Goal: Task Accomplishment & Management: Complete application form

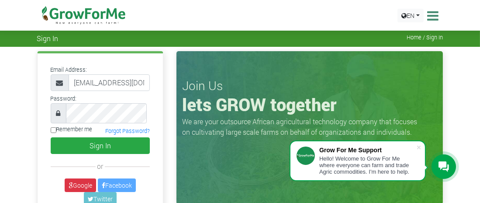
click at [55, 133] on input "Remember me" at bounding box center [54, 130] width 6 height 6
checkbox input "true"
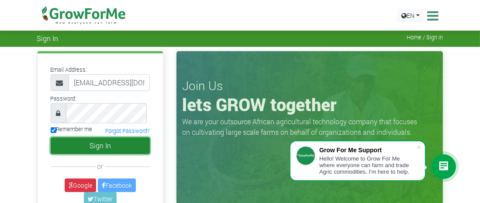
click at [106, 154] on button "Sign In" at bounding box center [101, 145] width 100 height 17
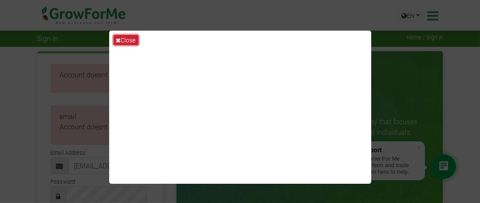
click at [131, 44] on button "Close" at bounding box center [125, 40] width 25 height 10
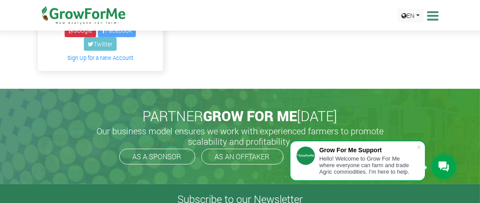
scroll to position [240, 0]
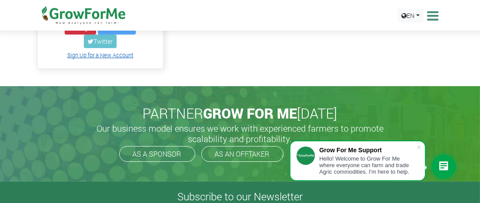
click at [117, 58] on link "Sign Up for a New Account" at bounding box center [100, 55] width 66 height 7
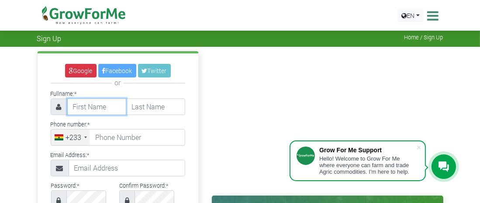
click at [106, 115] on input "text" at bounding box center [96, 106] width 59 height 17
type input "Robert"
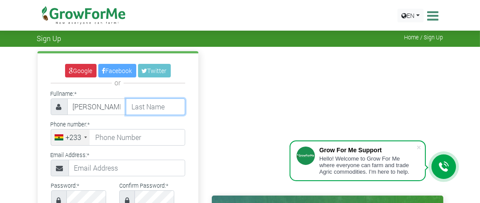
type input "Kuwornu"
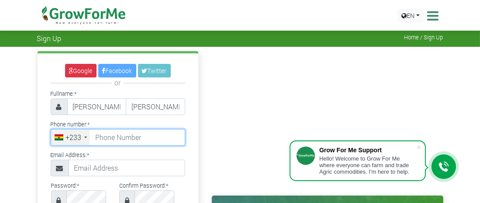
type input "0244739735"
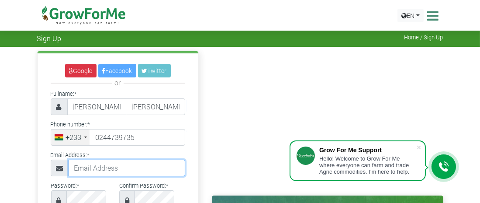
type input "kuwornurobert@gmail.com"
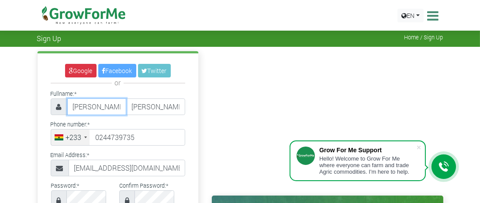
type input "24 473 9735"
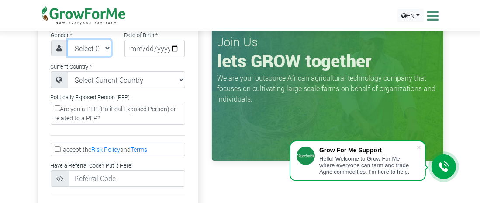
click at [109, 56] on select "Select Gender Female Male" at bounding box center [90, 48] width 44 height 17
select select "[DEMOGRAPHIC_DATA]"
click at [72, 56] on select "Select Gender Female Male" at bounding box center [90, 48] width 44 height 17
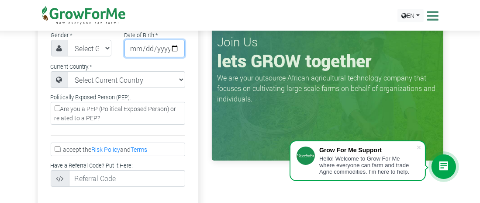
click at [168, 57] on input "date" at bounding box center [154, 48] width 60 height 17
click at [154, 57] on input "2010-10-14" at bounding box center [154, 48] width 60 height 17
click at [174, 57] on input "2010-10-14" at bounding box center [154, 48] width 60 height 17
type input "[DATE]"
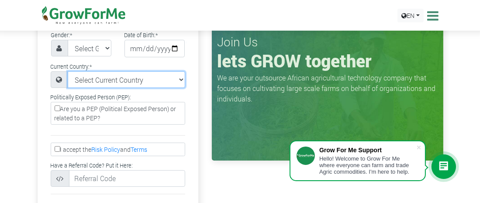
click at [182, 88] on select "Select Current Country Afghanistan Albania Algeria American Samoa Andorra Angol…" at bounding box center [126, 79] width 117 height 17
select select "[GEOGRAPHIC_DATA]"
click at [71, 88] on select "Select Current Country Afghanistan Albania Algeria American Samoa Andorra Angol…" at bounding box center [126, 79] width 117 height 17
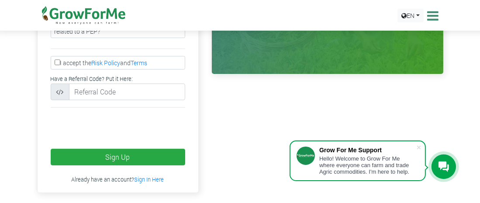
scroll to position [280, 0]
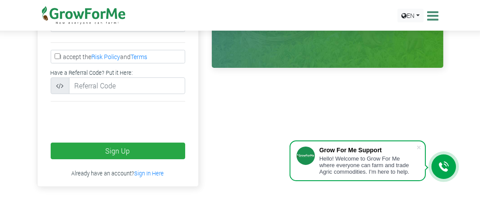
click at [147, 32] on label "Are you a PEP (Political Exposed Person) or related to a PEP?" at bounding box center [118, 20] width 134 height 23
click at [60, 18] on input "Are you a PEP (Political Exposed Person) or related to a PEP?" at bounding box center [58, 16] width 6 height 6
click at [147, 32] on label "Are you a PEP (Political Exposed Person) or related to a PEP?" at bounding box center [118, 20] width 134 height 23
click at [60, 18] on input "Are you a PEP (Political Exposed Person) or related to a PEP?" at bounding box center [58, 16] width 6 height 6
checkbox input "false"
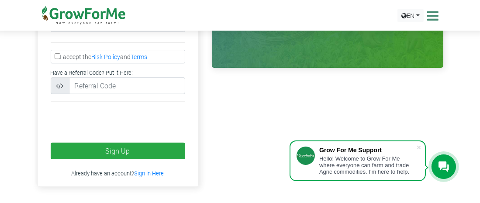
click at [156, 35] on div "Politically Exposed Person (PEP): Are you a PEP (Political Exposed Person) or r…" at bounding box center [118, 17] width 148 height 37
click at [157, 35] on div "Politically Exposed Person (PEP): Are you a PEP (Political Exposed Person) or r…" at bounding box center [118, 17] width 148 height 37
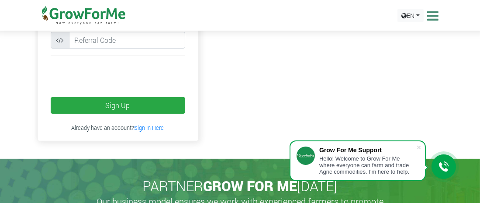
scroll to position [326, 0]
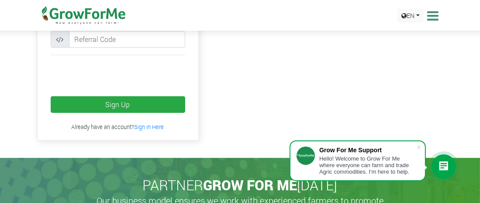
click at [56, 17] on label "I accept the Risk Policy and Terms" at bounding box center [118, 10] width 134 height 14
click at [56, 13] on input "I accept the Risk Policy and Terms" at bounding box center [58, 10] width 6 height 6
checkbox input "true"
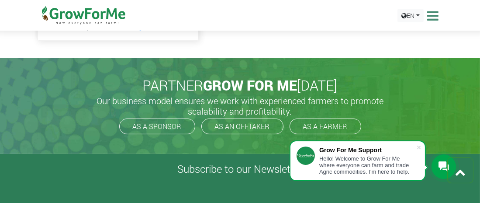
scroll to position [436, 0]
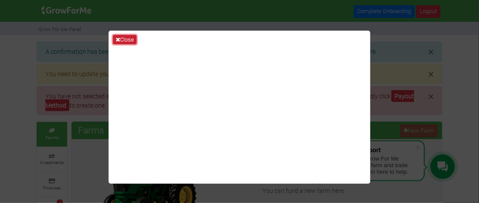
click at [128, 42] on button "Close" at bounding box center [125, 40] width 24 height 10
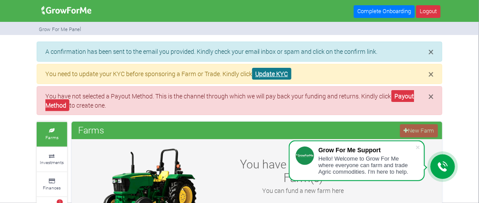
click at [292, 79] on link "Update KYC" at bounding box center [271, 74] width 39 height 12
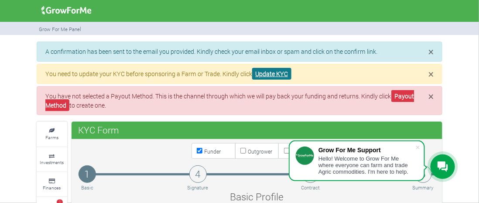
click at [292, 79] on link "Update KYC" at bounding box center [271, 74] width 39 height 12
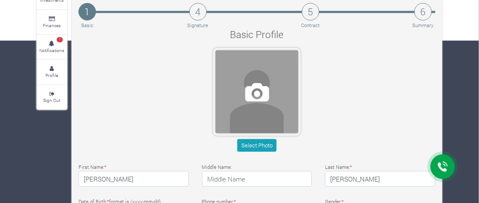
scroll to position [167, 0]
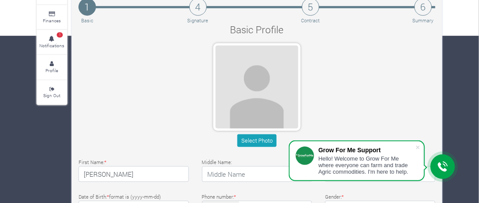
type input "24 473 9735"
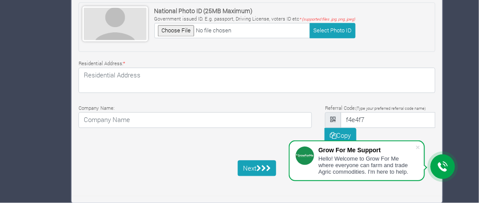
scroll to position [447, 0]
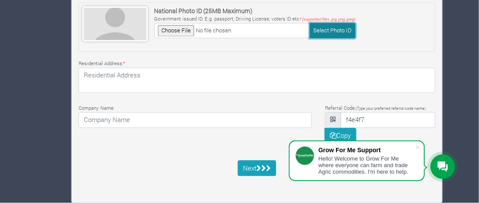
click at [356, 38] on button "Select Photo ID" at bounding box center [333, 30] width 46 height 15
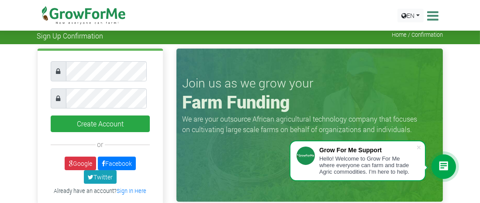
scroll to position [3, 0]
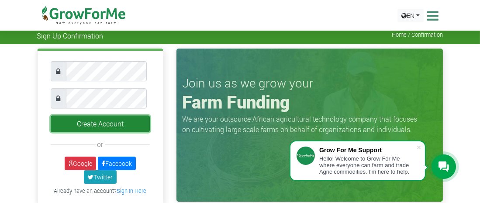
click at [105, 132] on button "Create Account" at bounding box center [101, 123] width 100 height 17
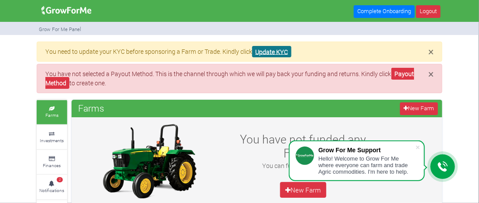
click at [292, 56] on link "Update KYC" at bounding box center [271, 52] width 39 height 12
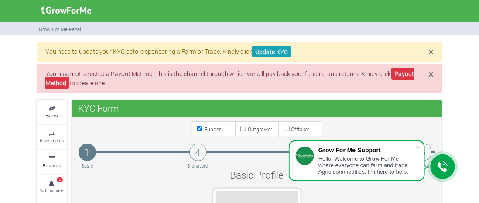
type input "24 473 9735"
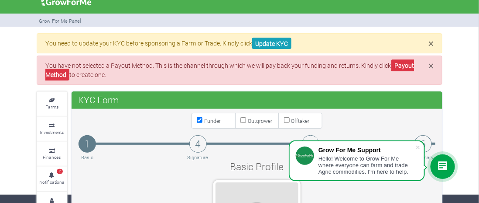
scroll to position [7, 0]
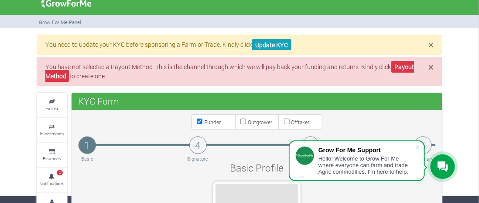
click at [180, 24] on div "Grow For Me Panel" at bounding box center [239, 22] width 419 height 14
